Goal: Task Accomplishment & Management: Manage account settings

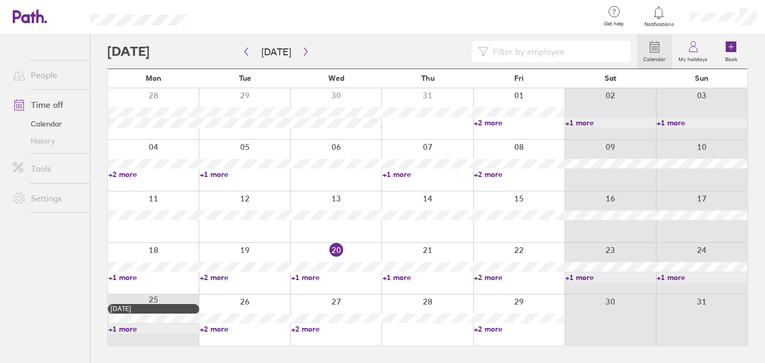
click at [491, 276] on link "+2 more" at bounding box center [519, 277] width 90 height 10
click at [417, 296] on div at bounding box center [426, 319] width 91 height 51
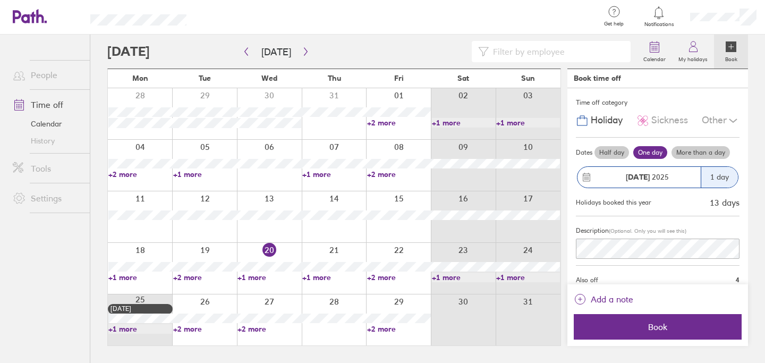
click at [381, 329] on link "+2 more" at bounding box center [399, 329] width 64 height 10
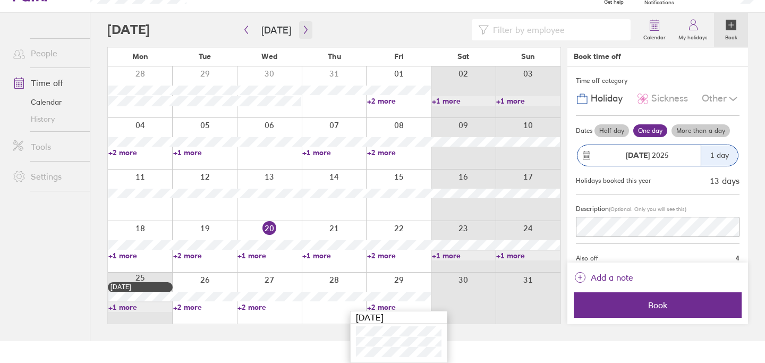
click at [302, 29] on icon "button" at bounding box center [306, 29] width 8 height 8
